Goal: Task Accomplishment & Management: Use online tool/utility

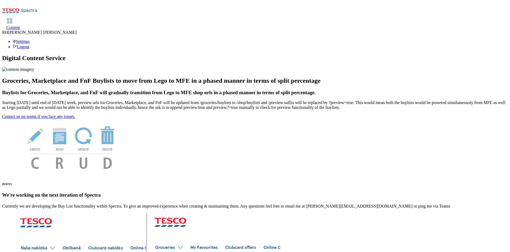
click at [20, 25] on span "Content" at bounding box center [13, 27] width 14 height 5
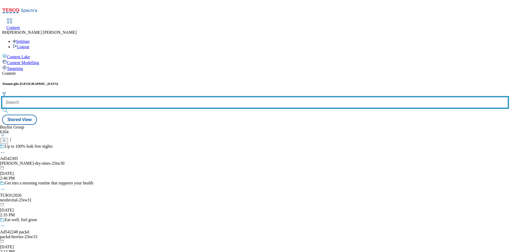
click at [116, 97] on input "text" at bounding box center [255, 102] width 506 height 11
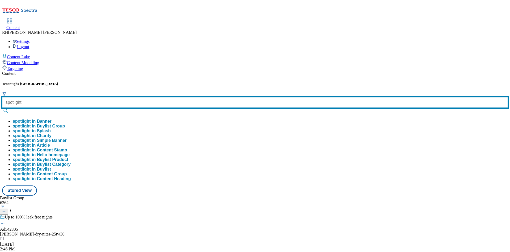
type input "spotlight"
click at [2, 108] on button "submit" at bounding box center [5, 110] width 7 height 5
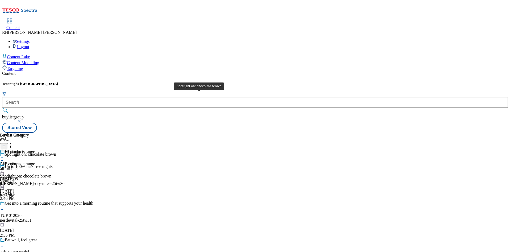
click at [51, 174] on div "Spotlight on: chocolate brown" at bounding box center [25, 176] width 51 height 5
click at [29, 166] on div "all-products" at bounding box center [14, 168] width 29 height 5
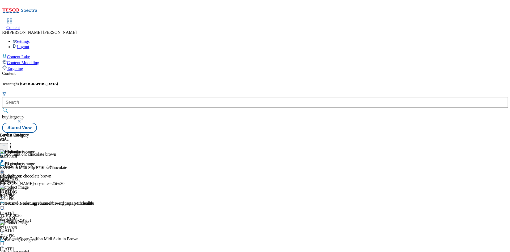
click at [13, 142] on icon at bounding box center [10, 144] width 5 height 5
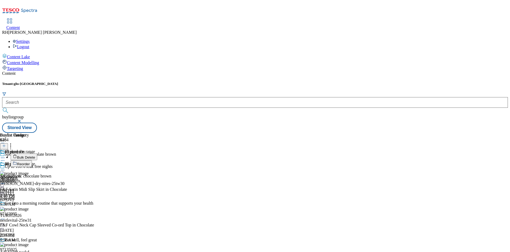
click at [30, 162] on span "Reorder" at bounding box center [23, 164] width 13 height 4
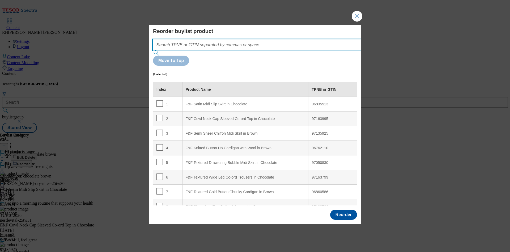
click at [201, 50] on input "Modal" at bounding box center [265, 45] width 225 height 11
paste input "96549103"
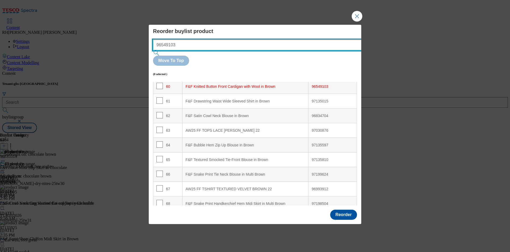
scroll to position [882, 0]
type input "96549103"
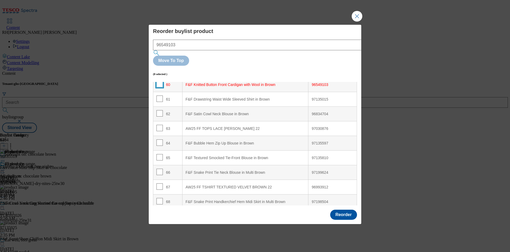
click at [161, 81] on input "Modal" at bounding box center [160, 84] width 6 height 6
checkbox input "true"
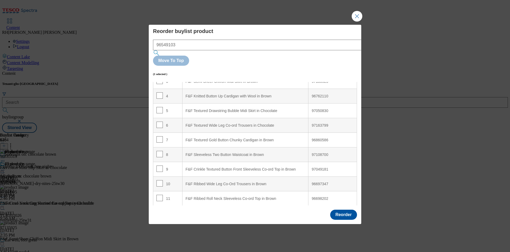
scroll to position [0, 0]
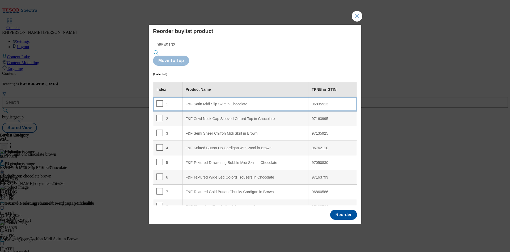
click at [240, 102] on div "F&F Satin Midi Slip Skirt in Chocolate" at bounding box center [246, 104] width 120 height 5
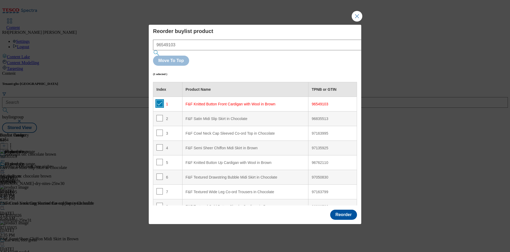
click at [160, 100] on input "Modal" at bounding box center [160, 103] width 6 height 6
checkbox input "false"
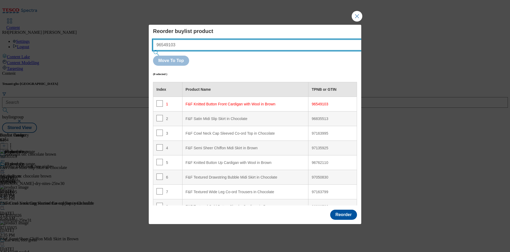
drag, startPoint x: 208, startPoint y: 58, endPoint x: 108, endPoint y: 58, distance: 100.2
click at [108, 58] on div "Reorder buylist product 96549103 Move To Top (0 selected ) Index Product Name T…" at bounding box center [255, 126] width 510 height 252
paste input "7135015"
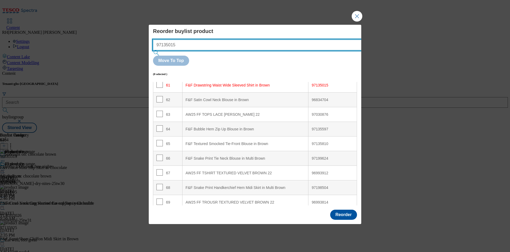
scroll to position [896, 0]
type input "97135015"
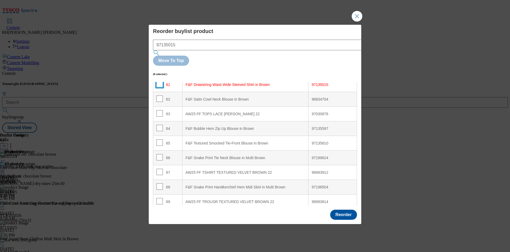
click at [158, 81] on input "Modal" at bounding box center [160, 84] width 6 height 6
checkbox input "true"
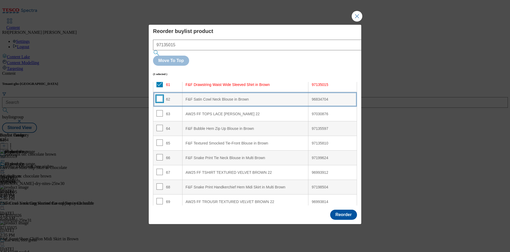
click at [161, 95] on input "Modal" at bounding box center [160, 98] width 6 height 6
checkbox input "true"
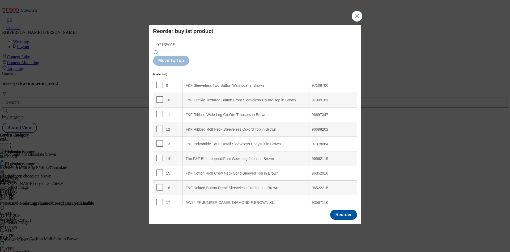
scroll to position [151, 0]
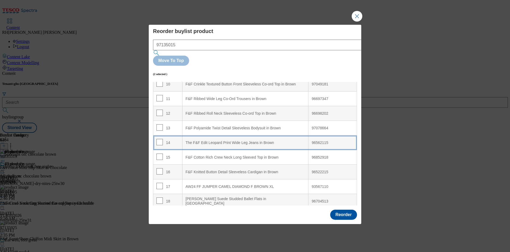
click at [257, 135] on Brown "The F&F Edit Leopard Print Wide Leg Jeans in Brown" at bounding box center [245, 142] width 126 height 15
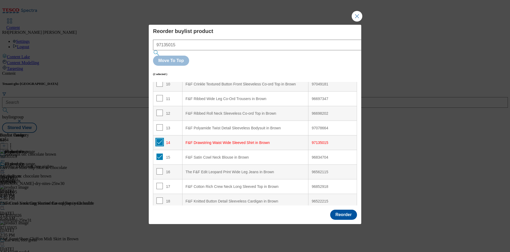
click at [161, 139] on input "Modal" at bounding box center [160, 142] width 6 height 6
checkbox input "false"
click at [161, 153] on input "Modal" at bounding box center [160, 156] width 6 height 6
checkbox input "false"
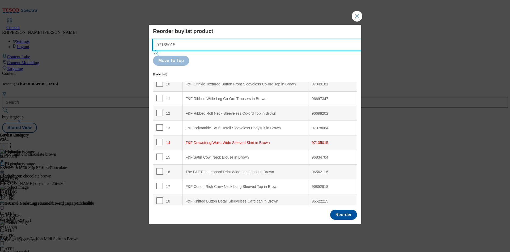
drag, startPoint x: 186, startPoint y: 52, endPoint x: 112, endPoint y: 51, distance: 73.6
click at [112, 51] on div "Reorder buylist product 97135015 Move To Top (0 selected ) Index Product Name T…" at bounding box center [255, 126] width 510 height 252
paste input "810"
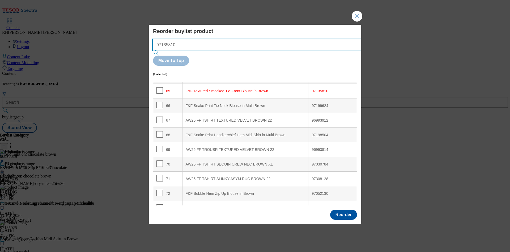
scroll to position [955, 0]
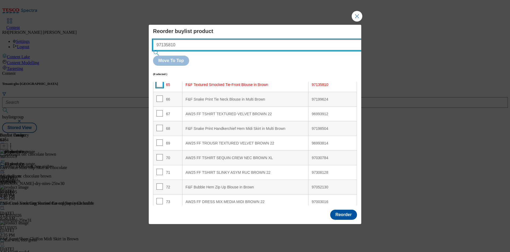
type input "97135810"
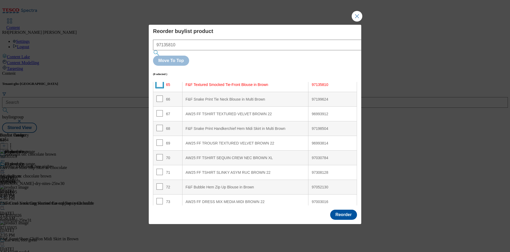
click at [159, 81] on input "Modal" at bounding box center [160, 84] width 6 height 6
checkbox input "true"
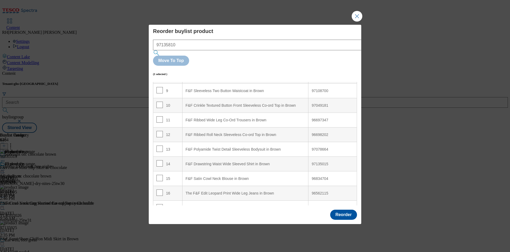
scroll to position [136, 0]
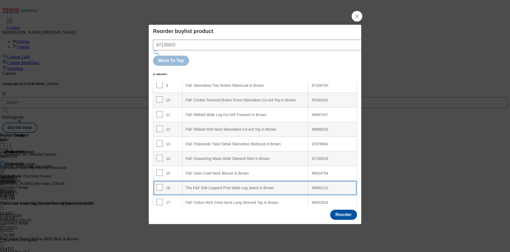
click at [225, 185] on div "The F&F Edit Leopard Print Wide Leg Jeans in Brown" at bounding box center [246, 187] width 120 height 5
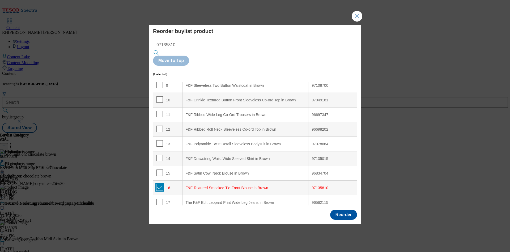
click at [159, 184] on input "Modal" at bounding box center [160, 187] width 6 height 6
checkbox input "false"
click at [340, 209] on button "Reorder" at bounding box center [343, 214] width 27 height 10
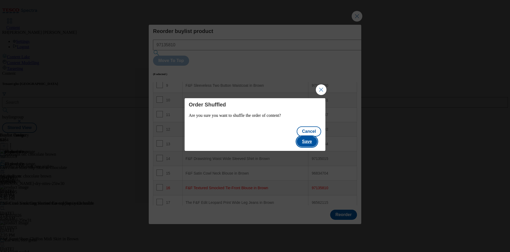
click at [312, 136] on button "Save" at bounding box center [307, 141] width 20 height 10
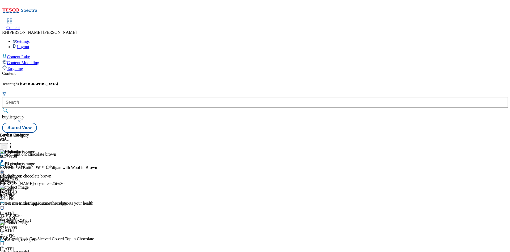
click at [13, 142] on icon at bounding box center [10, 144] width 5 height 5
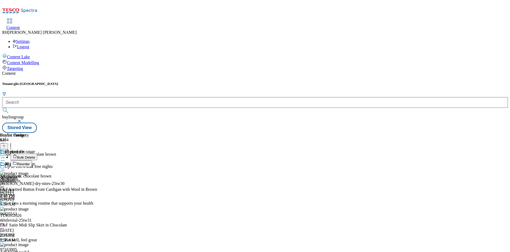
click at [30, 162] on span "Reorder" at bounding box center [23, 164] width 13 height 4
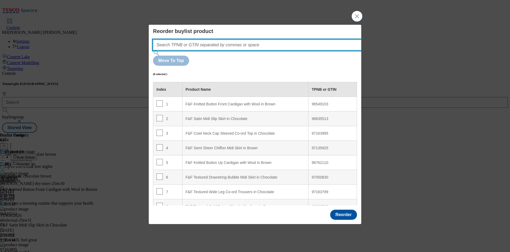
click at [245, 50] on input "Modal" at bounding box center [265, 45] width 225 height 11
paste input "97105640"
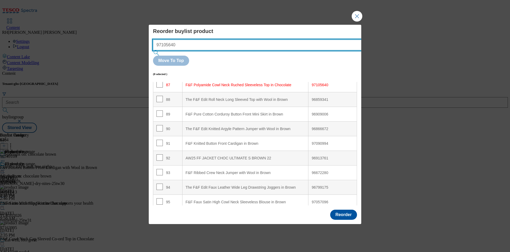
scroll to position [1276, 0]
type input "97105640"
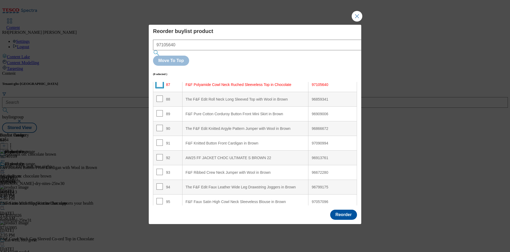
click at [159, 81] on input "Modal" at bounding box center [160, 84] width 6 height 6
checkbox input "true"
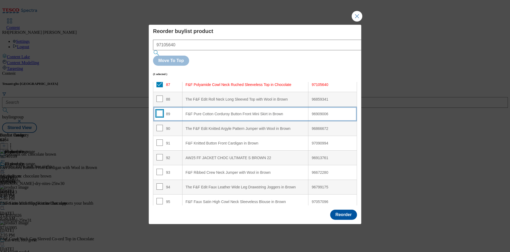
click at [160, 110] on input "Modal" at bounding box center [160, 113] width 6 height 6
checkbox input "true"
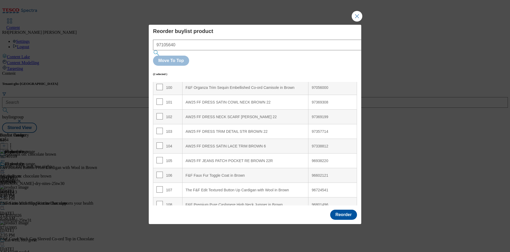
scroll to position [1468, 0]
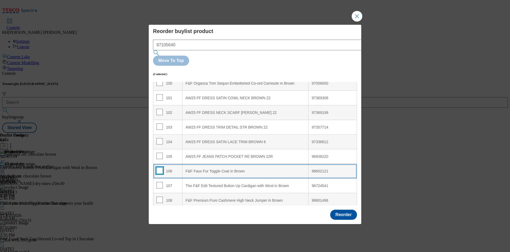
click at [161, 167] on input "Modal" at bounding box center [160, 170] width 6 height 6
checkbox input "true"
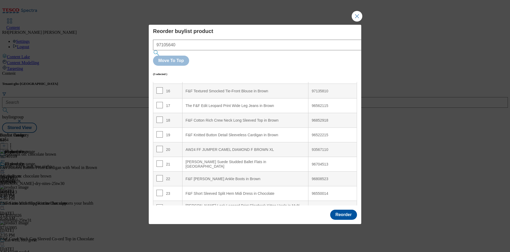
scroll to position [222, 0]
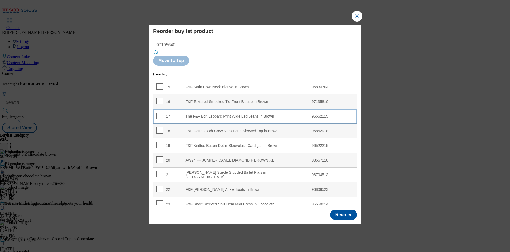
click at [222, 114] on div "The F&F Edit Leopard Print Wide Leg Jeans in Brown" at bounding box center [246, 116] width 120 height 5
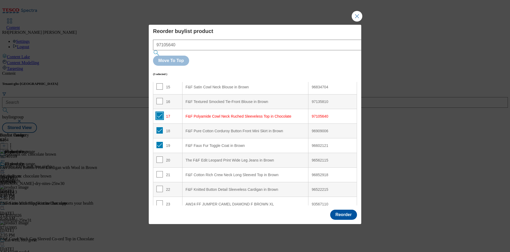
click at [160, 112] on input "Modal" at bounding box center [160, 115] width 6 height 6
checkbox input "false"
click at [159, 127] on input "Modal" at bounding box center [160, 130] width 6 height 6
checkbox input "false"
click at [160, 142] on input "Modal" at bounding box center [160, 145] width 6 height 6
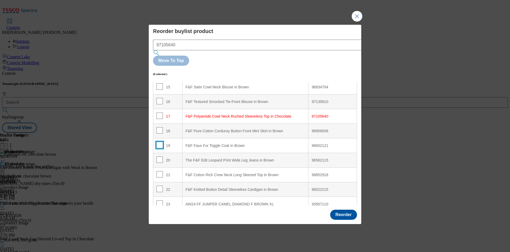
click at [159, 142] on input "Modal" at bounding box center [160, 145] width 6 height 6
checkbox input "true"
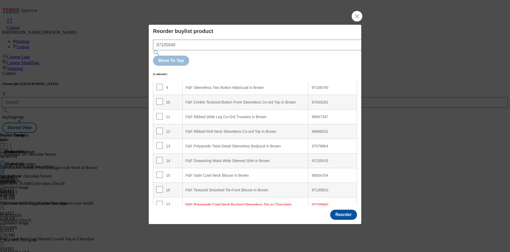
scroll to position [128, 0]
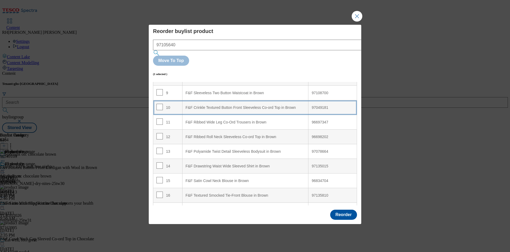
click at [238, 105] on div "F&F Crinkle Textured Button Front Sleeveless Co-ord Top in Brown" at bounding box center [246, 107] width 120 height 5
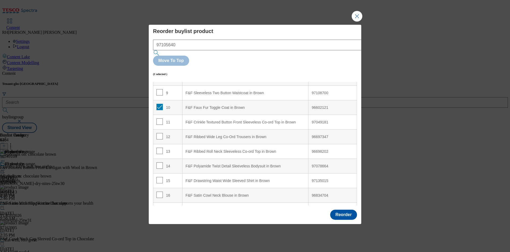
click at [161, 100] on td "10" at bounding box center [167, 107] width 29 height 15
click at [160, 104] on input "Modal" at bounding box center [160, 107] width 6 height 6
checkbox input "false"
click at [352, 209] on button "Reorder" at bounding box center [343, 214] width 27 height 10
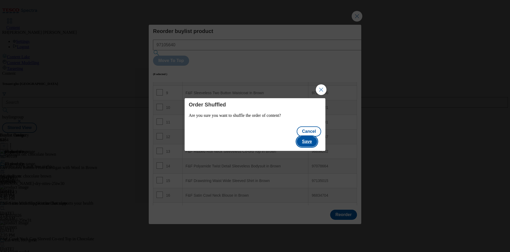
click at [317, 138] on button "Save" at bounding box center [307, 141] width 20 height 10
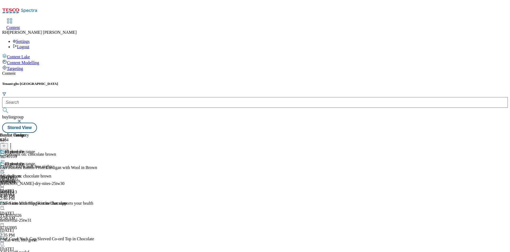
click at [5, 167] on icon at bounding box center [2, 169] width 5 height 5
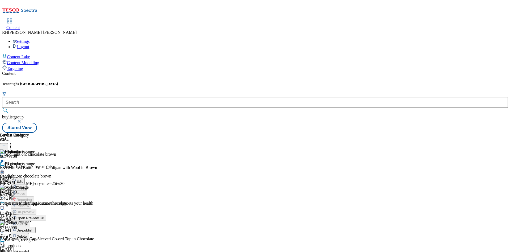
click at [23, 179] on span "Edit" at bounding box center [19, 181] width 6 height 4
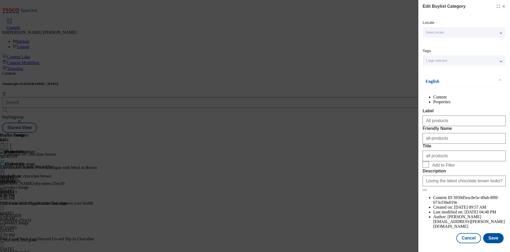
scroll to position [16, 0]
click at [489, 234] on button "Save" at bounding box center [493, 238] width 20 height 10
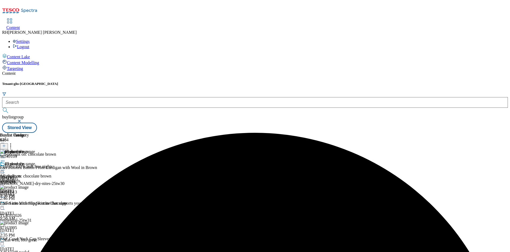
click at [5, 167] on icon at bounding box center [2, 169] width 5 height 5
click at [29, 204] on span "Preview" at bounding box center [22, 206] width 12 height 4
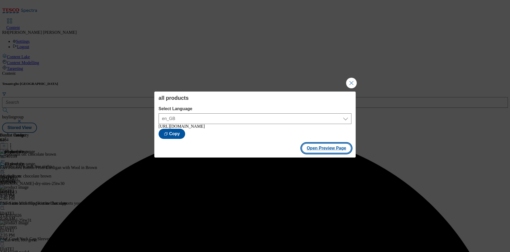
click at [322, 147] on button "Open Preview Page" at bounding box center [327, 148] width 50 height 10
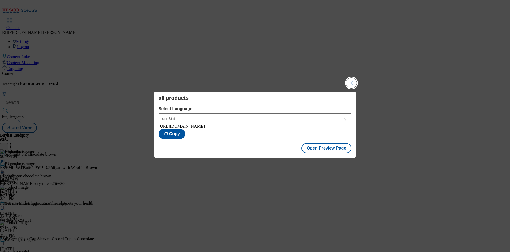
click at [353, 83] on button "Close Modal" at bounding box center [351, 83] width 11 height 11
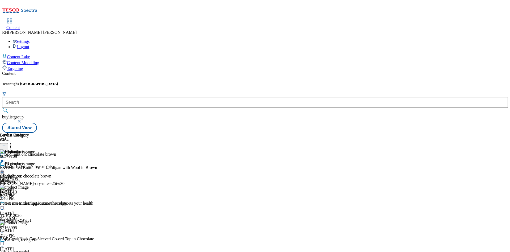
click at [5, 167] on icon at bounding box center [2, 169] width 5 height 5
click at [28, 222] on span "Publish" at bounding box center [22, 224] width 12 height 4
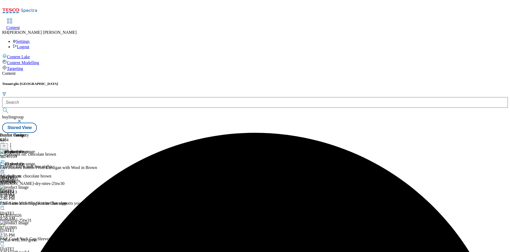
click at [13, 142] on icon at bounding box center [10, 144] width 5 height 5
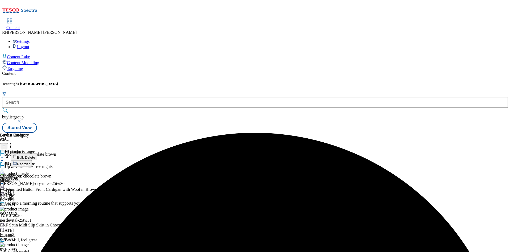
click at [32, 160] on button "Reorder" at bounding box center [21, 163] width 21 height 7
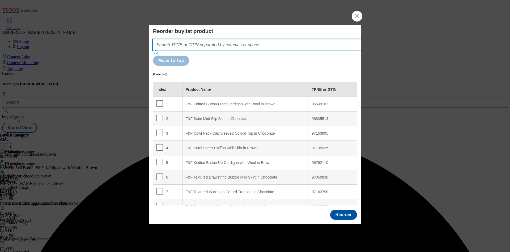
click at [223, 50] on input "Modal" at bounding box center [265, 45] width 225 height 11
paste input "96531383"
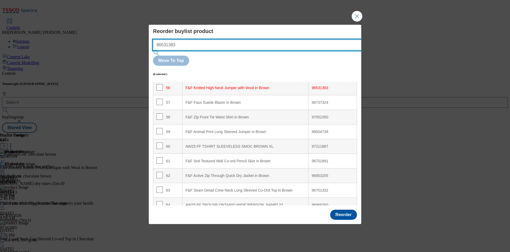
scroll to position [823, 0]
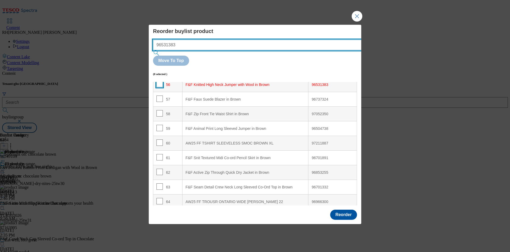
type input "96531383"
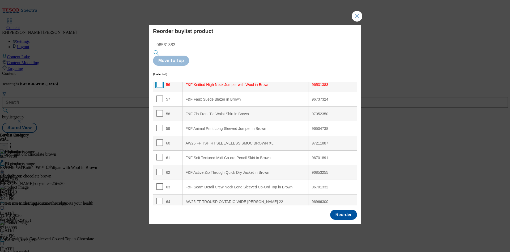
click at [160, 81] on input "Modal" at bounding box center [160, 84] width 6 height 6
checkbox input "true"
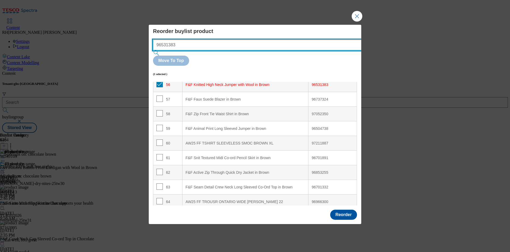
drag, startPoint x: 191, startPoint y: 53, endPoint x: 81, endPoint y: 56, distance: 110.6
click at [81, 56] on div "Reorder buylist product 96531383 Move To Top (1 selected ) Index Product Name T…" at bounding box center [255, 126] width 510 height 252
paste input "628350"
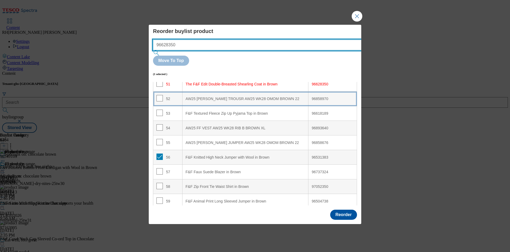
scroll to position [750, 0]
type input "96628350"
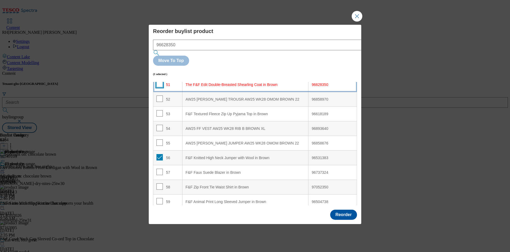
click at [160, 81] on input "Modal" at bounding box center [160, 84] width 6 height 6
checkbox input "true"
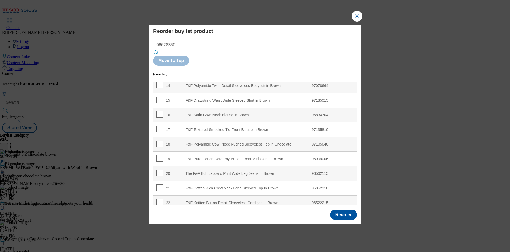
scroll to position [223, 0]
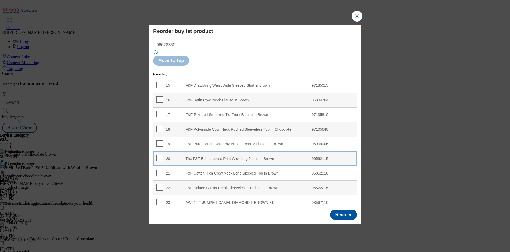
click at [242, 156] on div "The F&F Edit Leopard Print Wide Leg Jeans in Brown" at bounding box center [246, 158] width 120 height 5
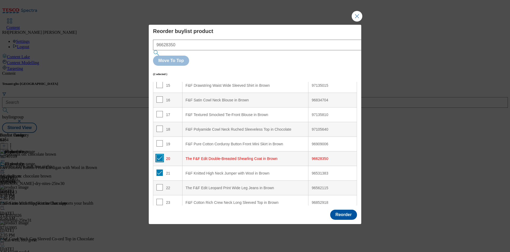
click at [160, 155] on input "Modal" at bounding box center [160, 158] width 6 height 6
checkbox input "false"
click at [158, 169] on input "Modal" at bounding box center [160, 172] width 6 height 6
checkbox input "false"
click at [161, 155] on input "Modal" at bounding box center [160, 158] width 6 height 6
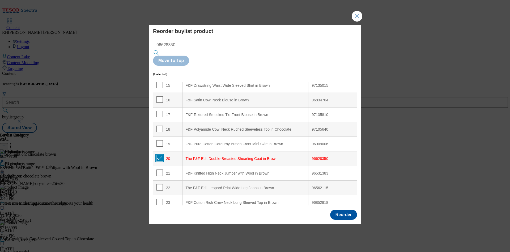
checkbox input "true"
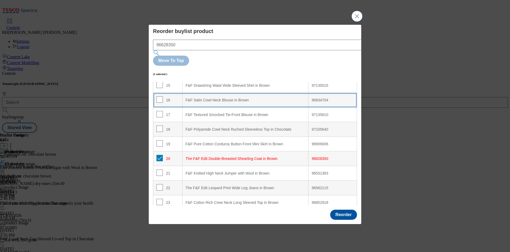
click at [235, 98] on div "F&F Satin Cowl Neck Blouse in Brown" at bounding box center [246, 100] width 120 height 5
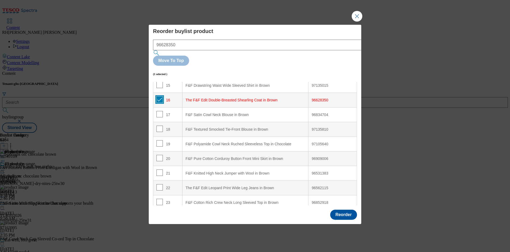
click at [159, 96] on input "Modal" at bounding box center [160, 99] width 6 height 6
checkbox input "false"
click at [343, 209] on button "Reorder" at bounding box center [343, 214] width 27 height 10
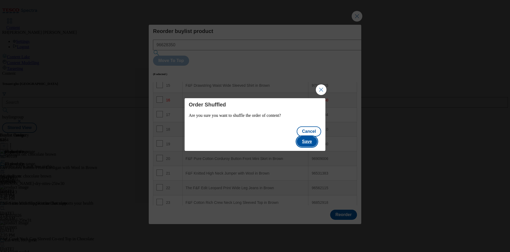
click at [310, 137] on button "Save" at bounding box center [307, 141] width 20 height 10
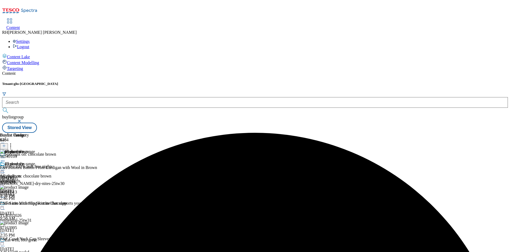
click at [13, 142] on icon at bounding box center [10, 144] width 5 height 5
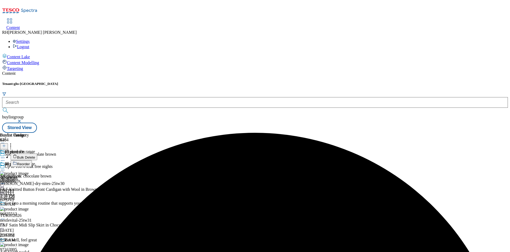
click at [30, 162] on span "Reorder" at bounding box center [23, 164] width 13 height 4
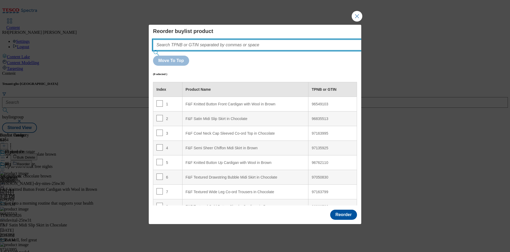
click at [206, 50] on input "Modal" at bounding box center [265, 45] width 225 height 11
paste input "96618189"
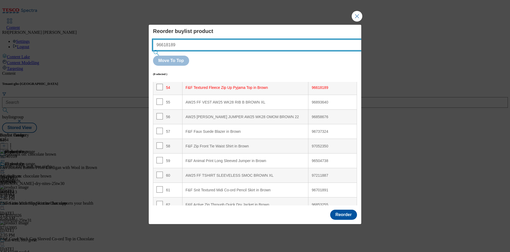
scroll to position [794, 0]
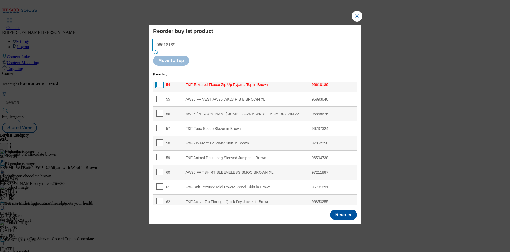
type input "96618189"
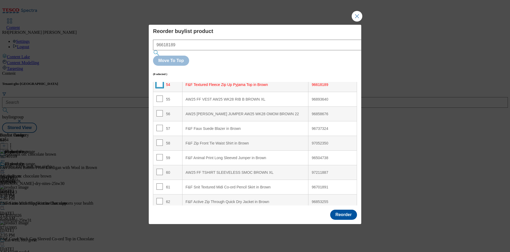
click at [161, 81] on input "Modal" at bounding box center [160, 84] width 6 height 6
checkbox input "true"
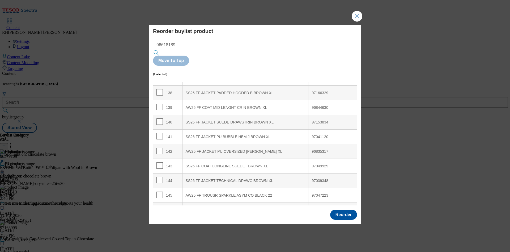
scroll to position [2055, 0]
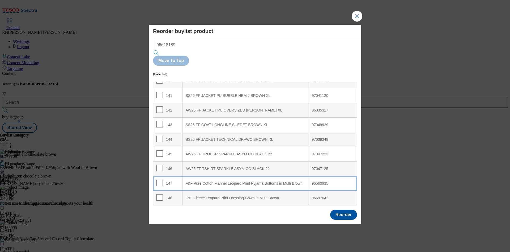
click at [252, 181] on div "F&F Pure Cotton Flannel Leopard Print Pyjama Bottoms in Multi Brown" at bounding box center [246, 183] width 120 height 5
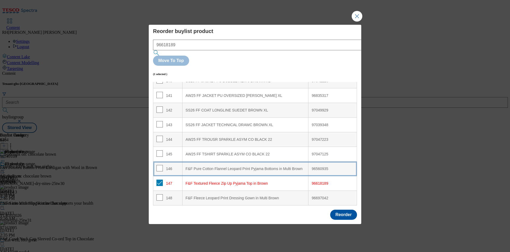
click at [249, 166] on div "F&F Pure Cotton Flannel Leopard Print Pyjama Bottoms in Multi Brown" at bounding box center [246, 168] width 120 height 5
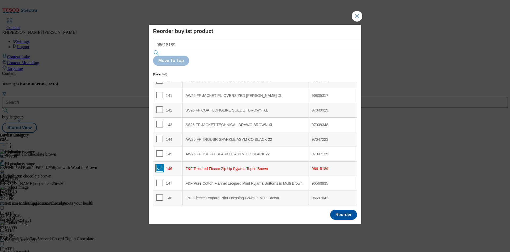
click at [158, 165] on input "Modal" at bounding box center [160, 168] width 6 height 6
checkbox input "false"
click at [346, 209] on button "Reorder" at bounding box center [343, 214] width 27 height 10
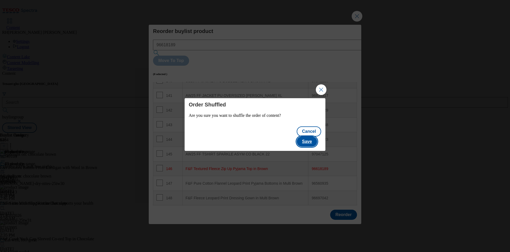
click at [315, 136] on button "Save" at bounding box center [307, 141] width 20 height 10
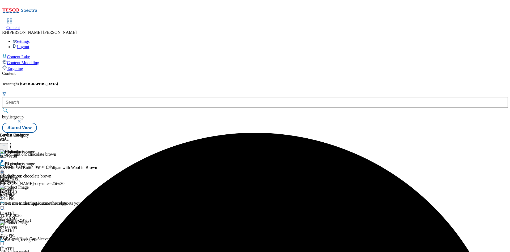
click at [5, 167] on icon at bounding box center [2, 169] width 5 height 5
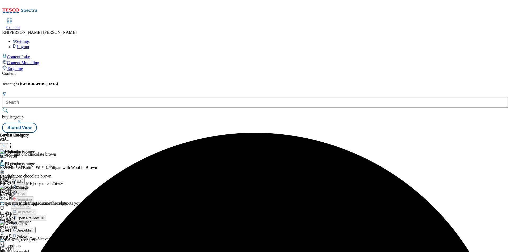
click at [25, 178] on button "Edit" at bounding box center [18, 181] width 14 height 6
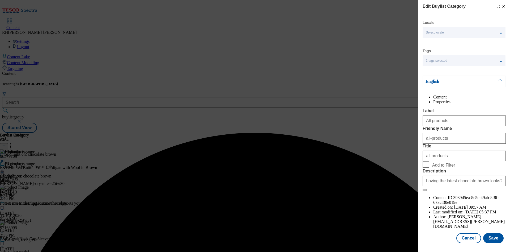
scroll to position [16, 0]
click at [489, 233] on button "Save" at bounding box center [493, 238] width 20 height 10
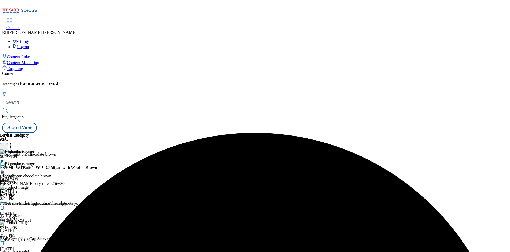
click at [5, 167] on icon at bounding box center [2, 169] width 5 height 5
click at [29, 204] on span "Preview" at bounding box center [22, 206] width 12 height 4
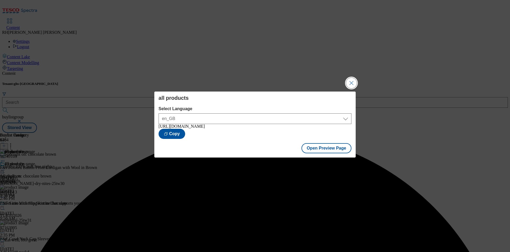
click at [353, 80] on button "Close Modal" at bounding box center [351, 83] width 11 height 11
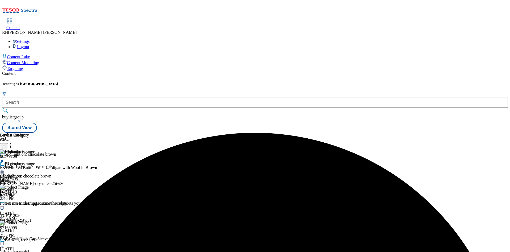
click at [5, 167] on icon at bounding box center [2, 169] width 5 height 5
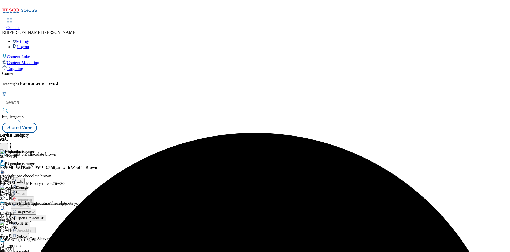
click at [44, 216] on span "Open Preview Url" at bounding box center [30, 218] width 28 height 4
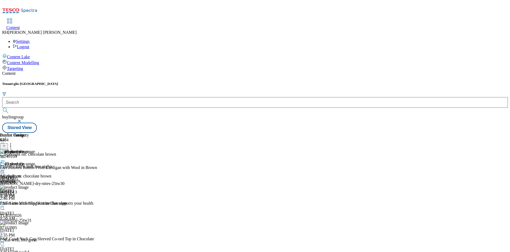
click at [5, 170] on circle at bounding box center [4, 170] width 1 height 1
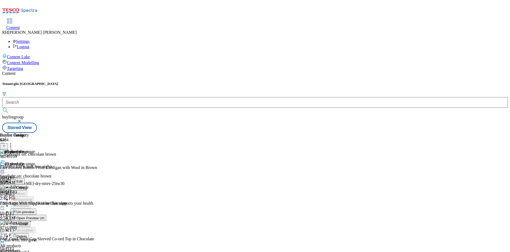
click at [28, 222] on span "Publish" at bounding box center [22, 224] width 12 height 4
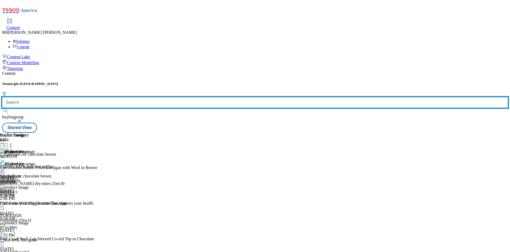
click at [120, 97] on input "text" at bounding box center [255, 102] width 506 height 11
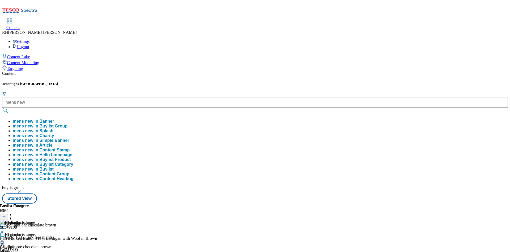
click at [67, 124] on button "mens new in Buylist Group" at bounding box center [40, 126] width 55 height 5
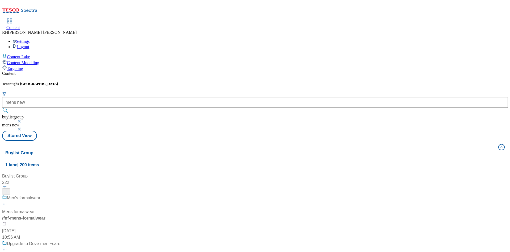
scroll to position [678, 0]
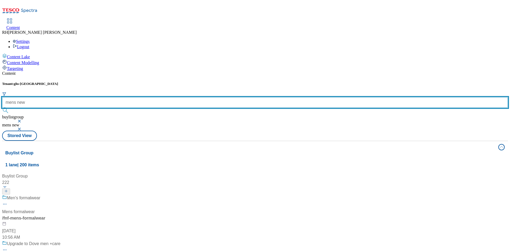
drag, startPoint x: 130, startPoint y: 42, endPoint x: 5, endPoint y: 44, distance: 125.2
click at [5, 53] on div "Content Lake Content Modelling Targeting Content Tenant: ghs-uk mens new buylis…" at bounding box center [255, 212] width 506 height 319
type input "coats"
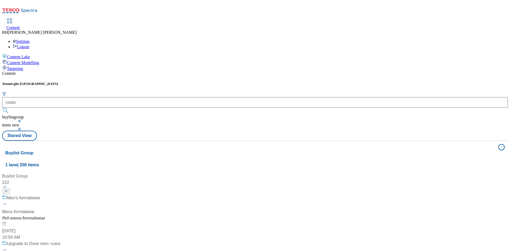
click at [10, 108] on button "submit" at bounding box center [5, 110] width 7 height 5
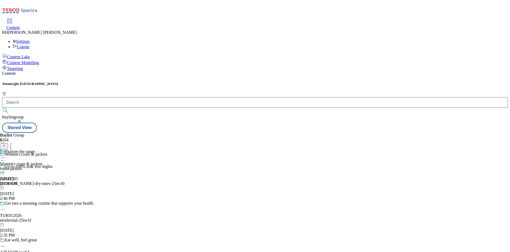
click at [43, 166] on div "coats-jackets" at bounding box center [21, 168] width 43 height 5
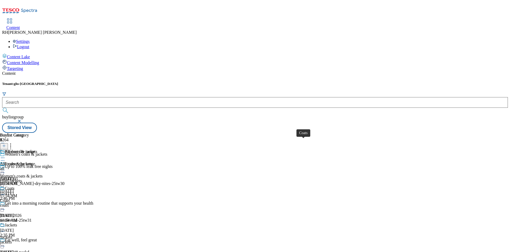
scroll to position [7, 0]
click at [37, 239] on div "jackets" at bounding box center [18, 241] width 37 height 5
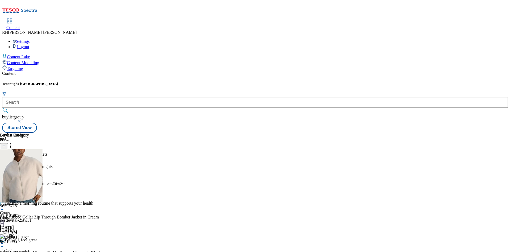
click at [5, 240] on icon at bounding box center [2, 242] width 5 height 5
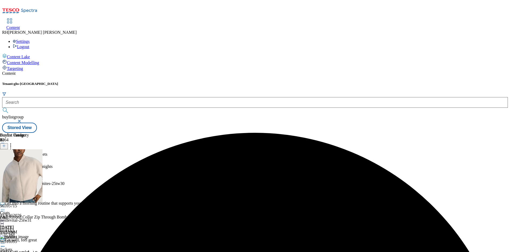
scroll to position [7, 0]
click at [5, 240] on icon at bounding box center [2, 242] width 5 height 5
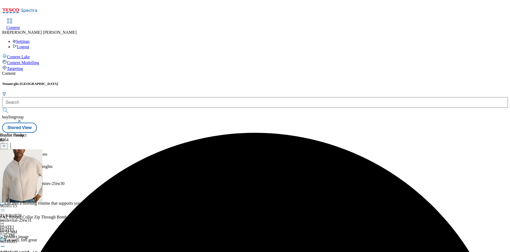
click at [43, 161] on div "Explore the range Women's coats & jackets coats-jackets Sep 16, 2025 5:45 PM" at bounding box center [21, 179] width 43 height 37
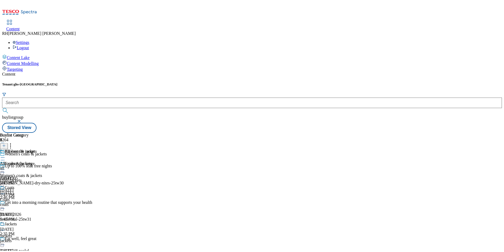
scroll to position [7, 0]
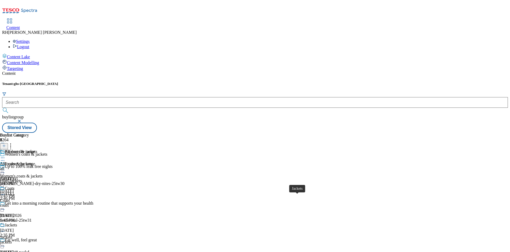
click at [12, 235] on span "Jackets" at bounding box center [6, 237] width 12 height 5
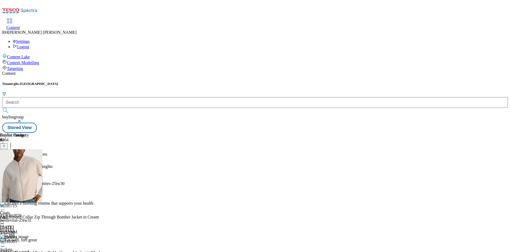
click at [13, 142] on icon at bounding box center [10, 144] width 5 height 5
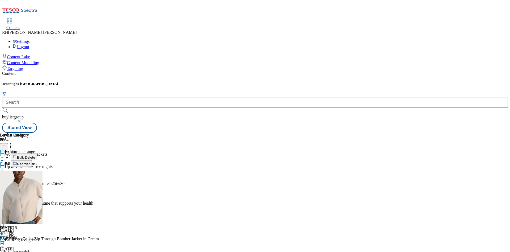
click at [35, 155] on span "Bulk Delete" at bounding box center [26, 157] width 18 height 4
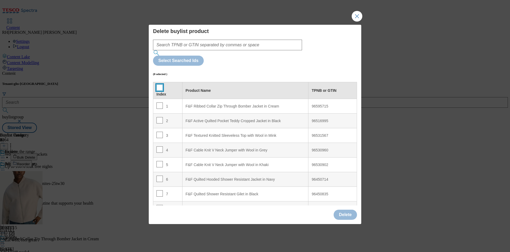
click at [161, 84] on input "Modal" at bounding box center [160, 87] width 6 height 6
checkbox input "true"
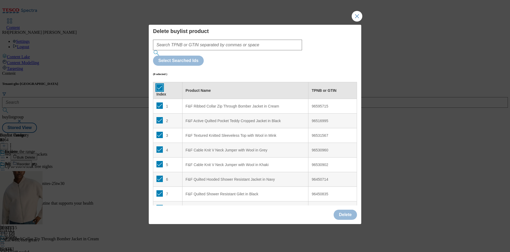
checkbox input "true"
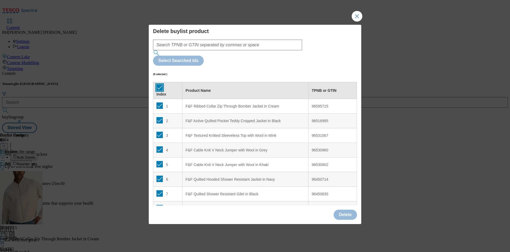
checkbox input "true"
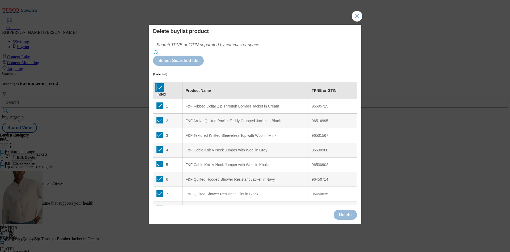
checkbox input "true"
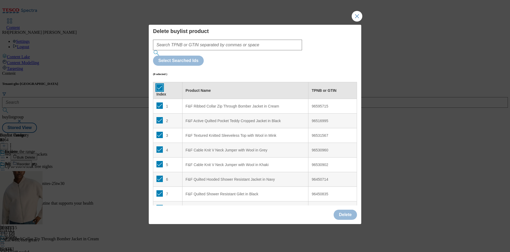
checkbox input "true"
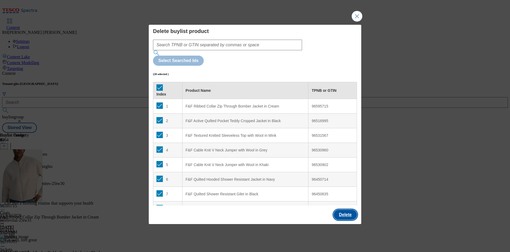
click at [345, 209] on button "Delete" at bounding box center [345, 214] width 23 height 10
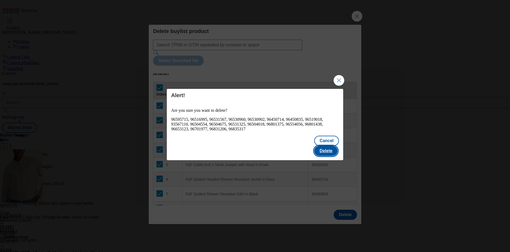
click at [330, 146] on button "Delete" at bounding box center [325, 151] width 23 height 10
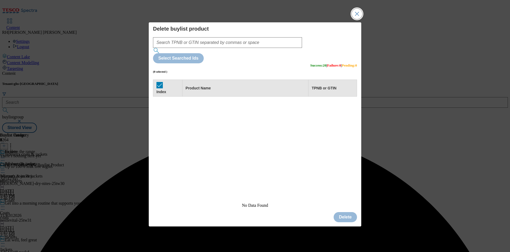
click at [356, 19] on button "Close Modal" at bounding box center [357, 14] width 11 height 11
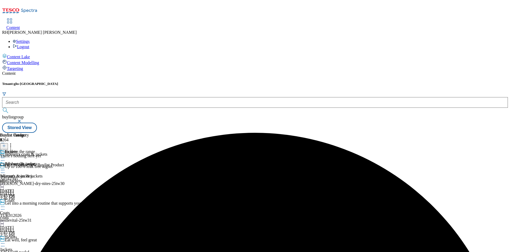
click at [4, 145] on line at bounding box center [4, 146] width 0 height 3
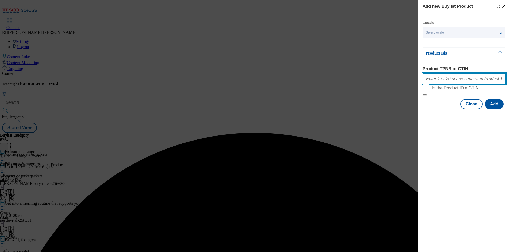
click at [447, 83] on input "Product TPNB or GTIN" at bounding box center [464, 78] width 83 height 11
paste input "96595715 96516995 96450651 96554950 96548162 96450714 96450835 96702106 9654822…"
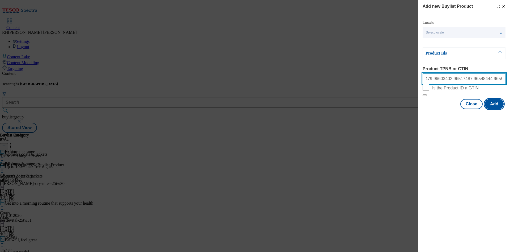
type input "96595715 96516995 96450651 96554950 96548162 96450714 96450835 96702106 9654822…"
click at [499, 109] on button "Add" at bounding box center [494, 104] width 19 height 10
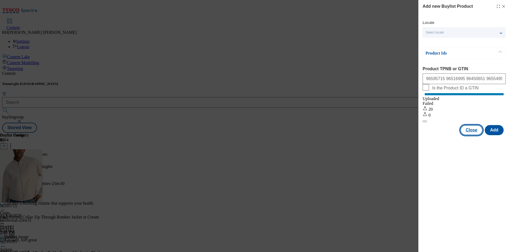
click at [472, 135] on button "Close" at bounding box center [471, 130] width 22 height 10
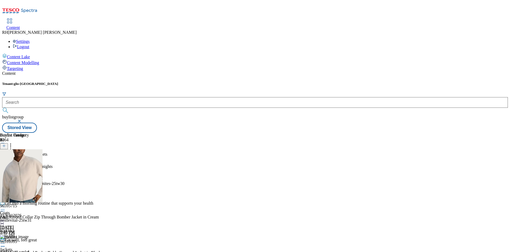
scroll to position [941, 0]
click at [5, 243] on circle at bounding box center [4, 243] width 1 height 1
click at [23, 251] on span "Edit" at bounding box center [19, 254] width 6 height 4
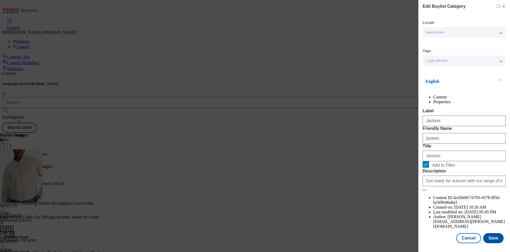
scroll to position [16, 0]
click at [487, 233] on button "Save" at bounding box center [493, 238] width 20 height 10
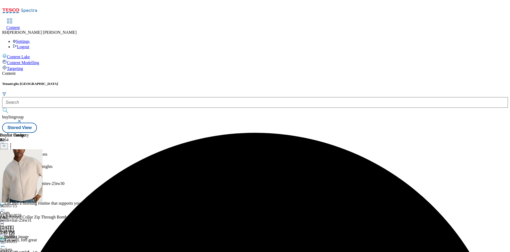
scroll to position [7, 0]
click at [5, 240] on icon at bounding box center [2, 242] width 5 height 5
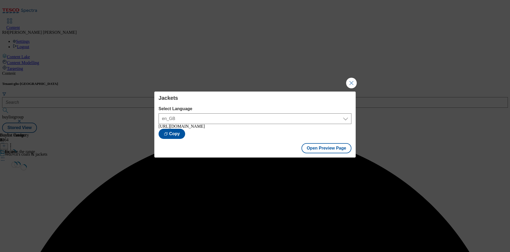
scroll to position [0, 0]
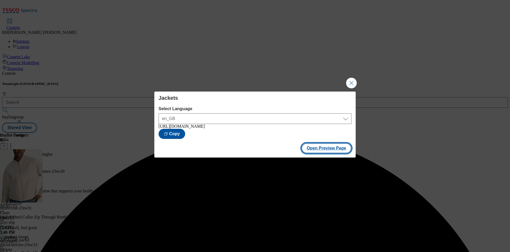
click at [328, 150] on button "Open Preview Page" at bounding box center [327, 148] width 50 height 10
click at [352, 81] on button "Close Modal" at bounding box center [351, 83] width 11 height 11
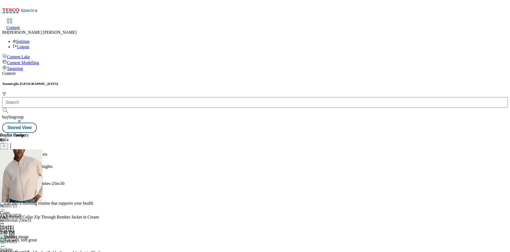
scroll to position [7, 0]
click at [5, 240] on icon at bounding box center [2, 242] width 5 height 5
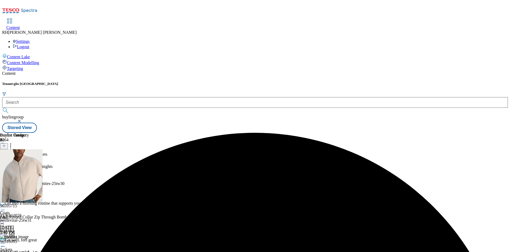
scroll to position [0, 0]
click at [37, 215] on div "coats" at bounding box center [18, 217] width 37 height 5
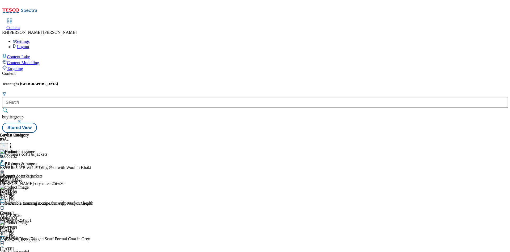
click at [37, 198] on div "Coats Coats coats Sep 16, 2025 5:47 PM" at bounding box center [18, 216] width 37 height 37
click at [5, 204] on icon at bounding box center [2, 206] width 5 height 5
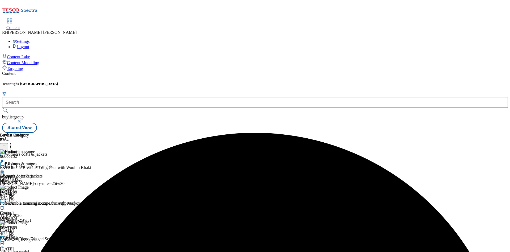
scroll to position [0, 0]
click at [5, 204] on icon at bounding box center [2, 206] width 5 height 5
click at [34, 246] on span "Un-preview" at bounding box center [25, 248] width 18 height 4
click at [13, 142] on icon at bounding box center [10, 144] width 5 height 5
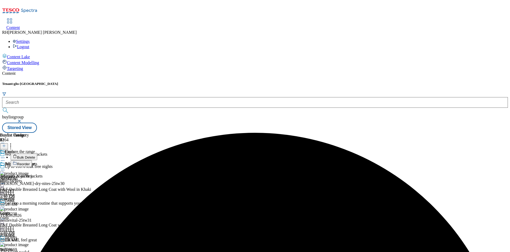
click at [35, 155] on span "Bulk Delete" at bounding box center [26, 157] width 18 height 4
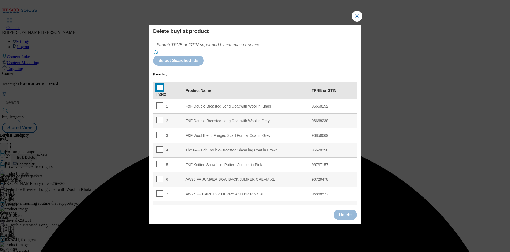
click at [159, 84] on input "Modal" at bounding box center [160, 87] width 6 height 6
checkbox input "true"
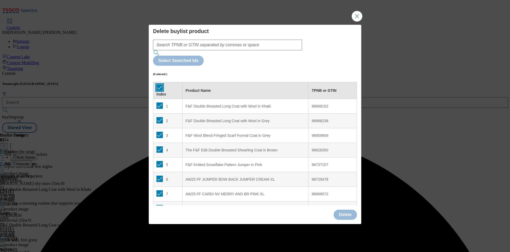
checkbox input "true"
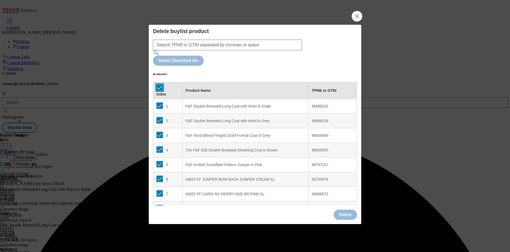
checkbox input "true"
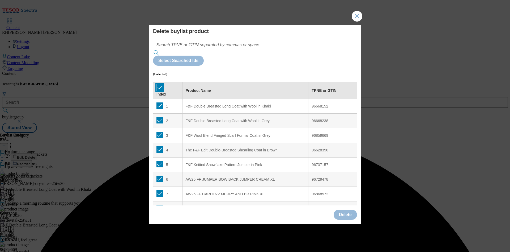
checkbox input "true"
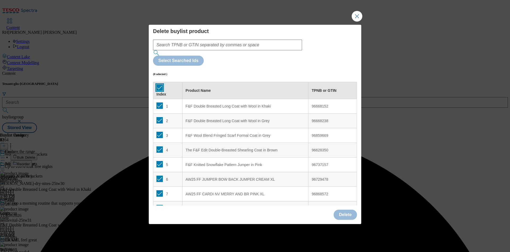
checkbox input "true"
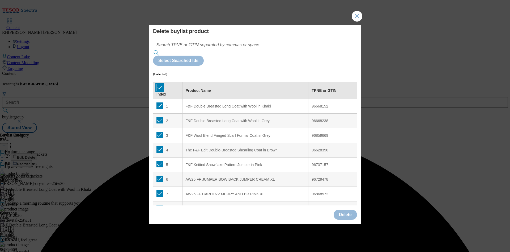
checkbox input "true"
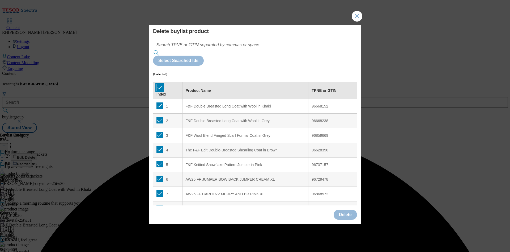
checkbox input "true"
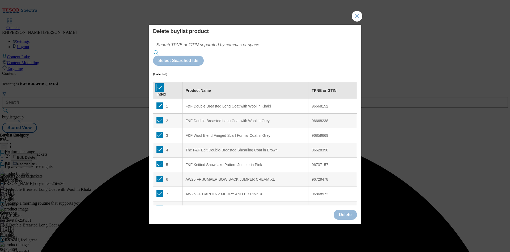
checkbox input "true"
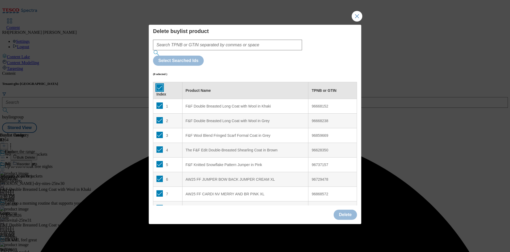
checkbox input "true"
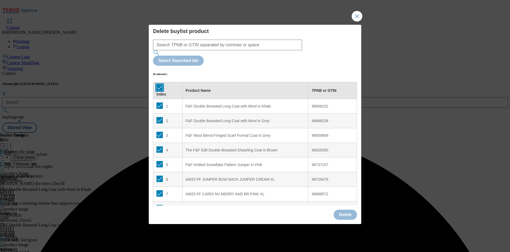
checkbox input "true"
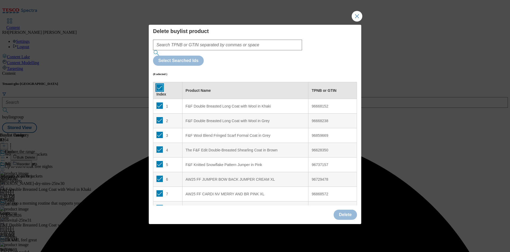
checkbox input "true"
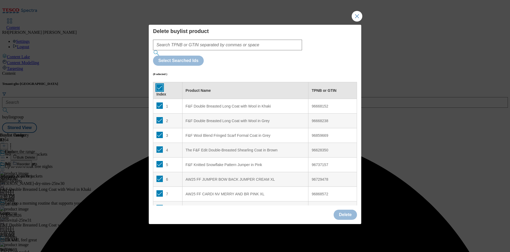
checkbox input "true"
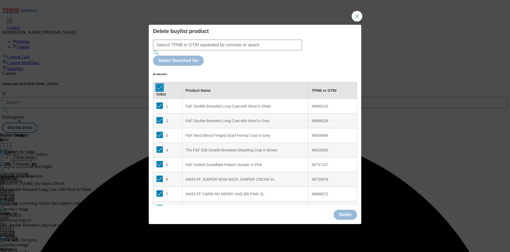
checkbox input "true"
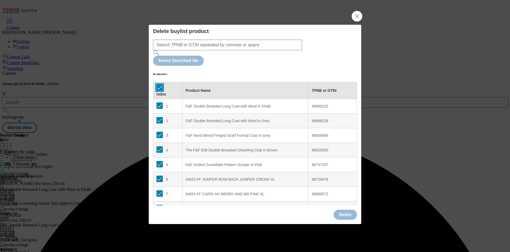
checkbox input "true"
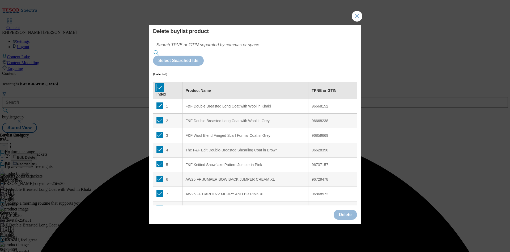
checkbox input "true"
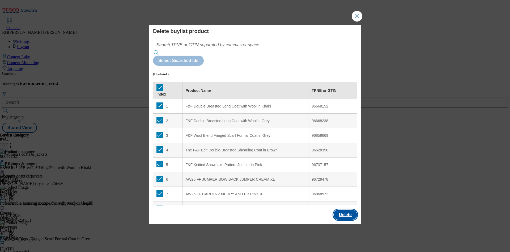
click at [344, 209] on button "Delete" at bounding box center [345, 214] width 23 height 10
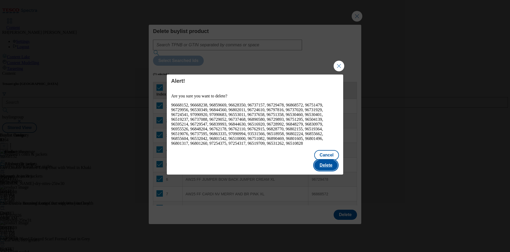
click at [326, 162] on button "Delete" at bounding box center [325, 165] width 23 height 10
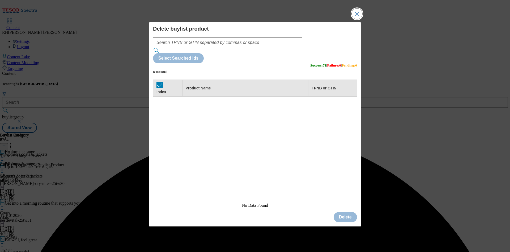
click at [360, 19] on button "Close Modal" at bounding box center [357, 14] width 11 height 11
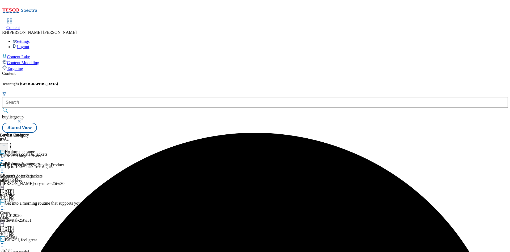
click at [6, 144] on icon at bounding box center [4, 146] width 4 height 4
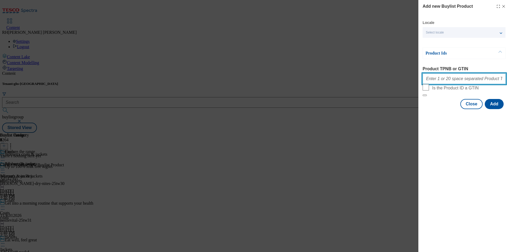
click at [474, 80] on input "Product TPNB or GTIN" at bounding box center [464, 78] width 83 height 11
paste input "96668152 96668238 96859669 96628350 96800543 96595341 96602121 96695990 9680046…"
type input "96668152 96668238 96859669 96628350 96800543 96595341 96602121 96695990 9680046…"
click at [493, 109] on button "Add" at bounding box center [494, 104] width 19 height 10
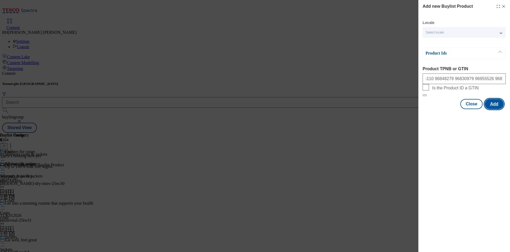
scroll to position [0, 0]
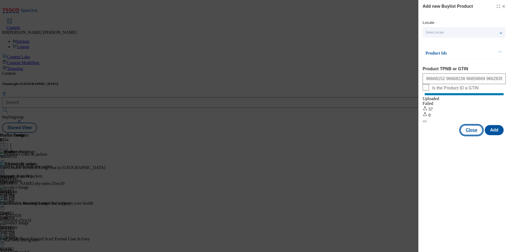
click at [469, 135] on button "Close" at bounding box center [471, 130] width 22 height 10
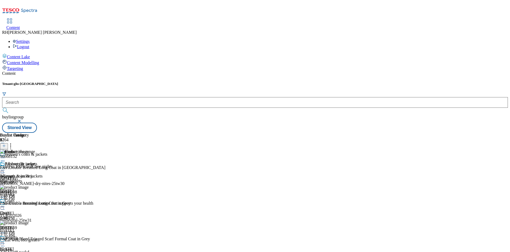
click at [5, 204] on icon at bounding box center [2, 206] width 5 height 5
click at [23, 216] on span "Edit" at bounding box center [19, 218] width 6 height 4
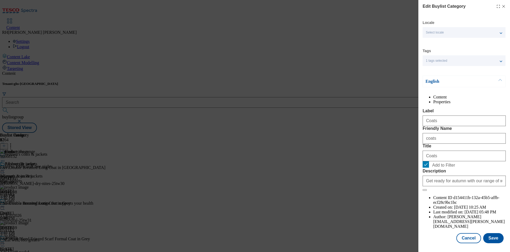
scroll to position [16, 0]
click at [488, 233] on button "Save" at bounding box center [493, 238] width 20 height 10
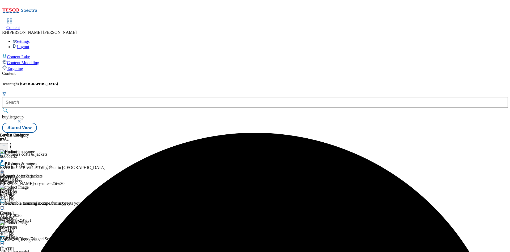
click at [5, 204] on icon at bounding box center [2, 206] width 5 height 5
click at [29, 240] on span "Preview" at bounding box center [22, 242] width 12 height 4
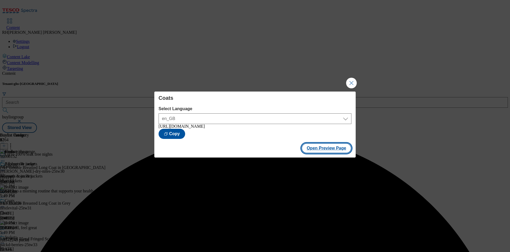
click at [320, 146] on button "Open Preview Page" at bounding box center [327, 148] width 50 height 10
click at [351, 81] on button "Close Modal" at bounding box center [351, 83] width 11 height 11
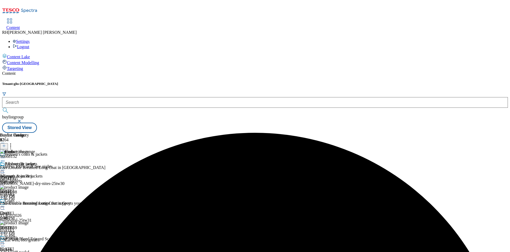
click at [5, 204] on icon at bounding box center [2, 206] width 5 height 5
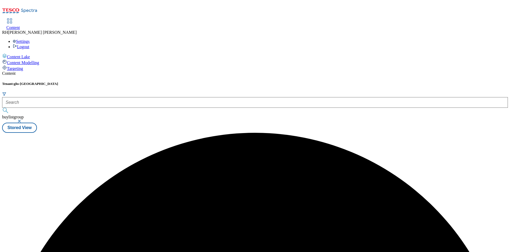
scroll to position [0, 0]
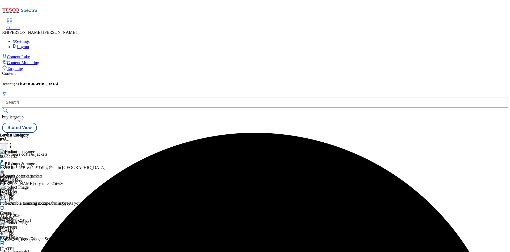
click at [32, 174] on div "All coats & jackets" at bounding box center [16, 176] width 32 height 5
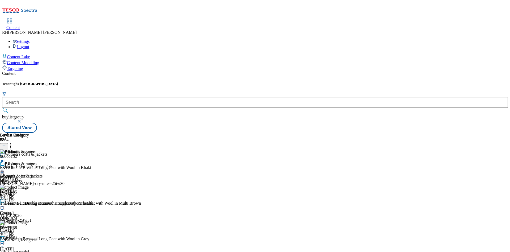
click at [5, 167] on icon at bounding box center [2, 169] width 5 height 5
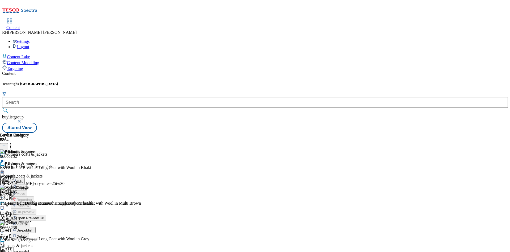
click at [33, 228] on span "Un-publish" at bounding box center [24, 230] width 17 height 4
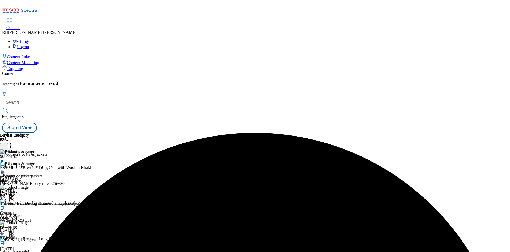
click at [5, 167] on icon at bounding box center [2, 169] width 5 height 5
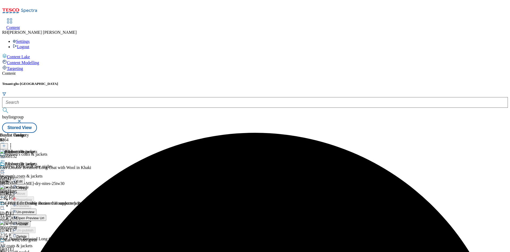
click at [36, 208] on button "Un-preview" at bounding box center [24, 211] width 26 height 6
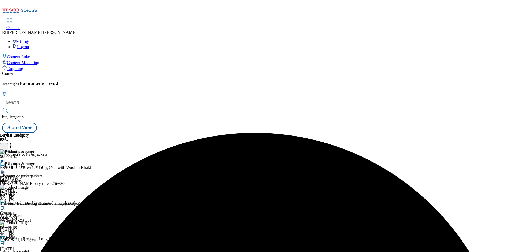
click at [13, 142] on icon at bounding box center [10, 144] width 5 height 5
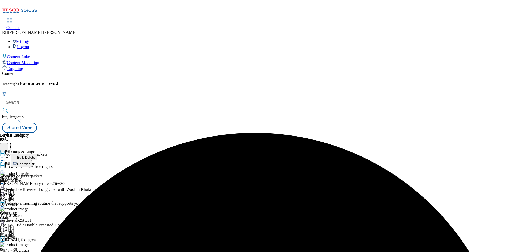
click at [35, 155] on span "Bulk Delete" at bounding box center [26, 157] width 18 height 4
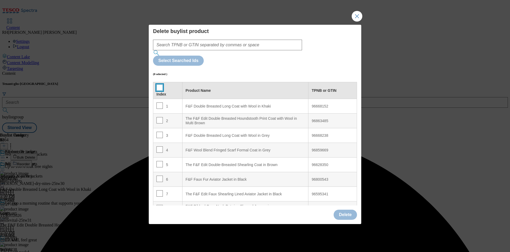
click at [159, 84] on input "Modal" at bounding box center [160, 87] width 6 height 6
checkbox input "true"
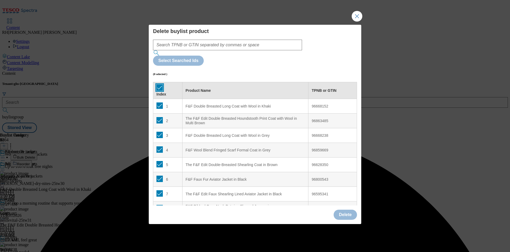
checkbox input "true"
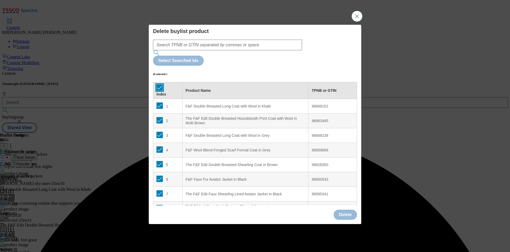
checkbox input "true"
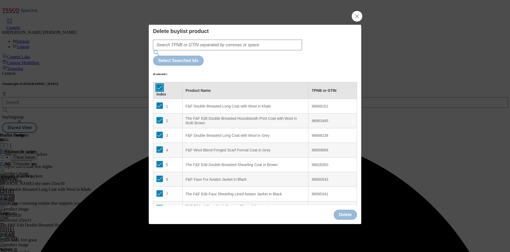
checkbox input "true"
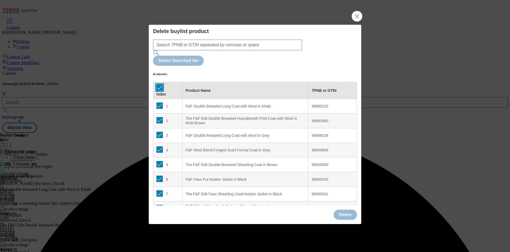
checkbox input "true"
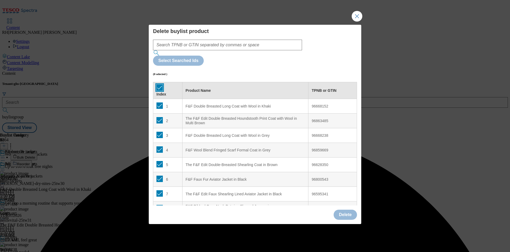
checkbox input "true"
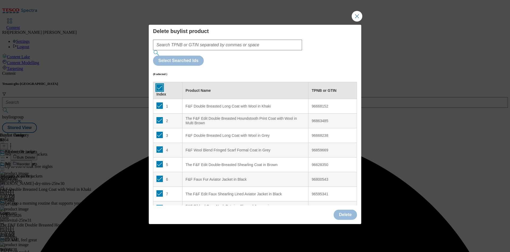
checkbox input "true"
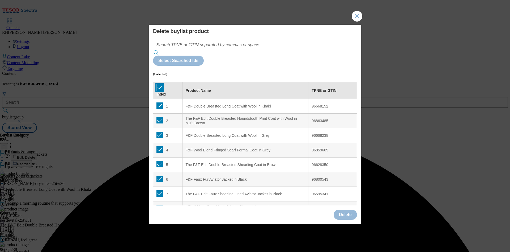
checkbox input "true"
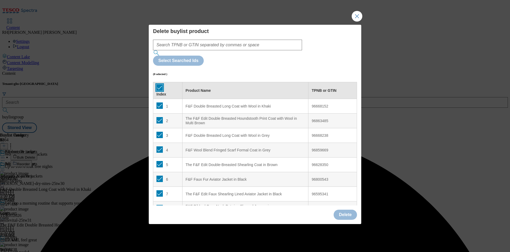
checkbox input "true"
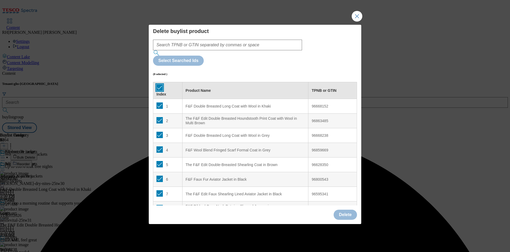
checkbox input "true"
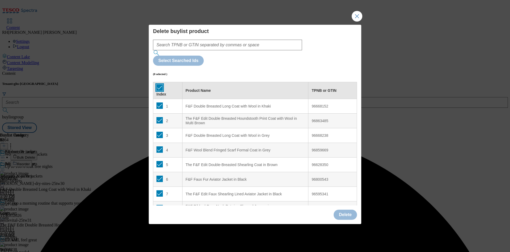
checkbox input "true"
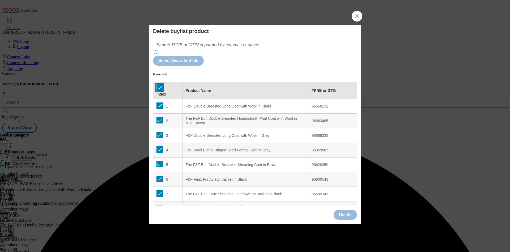
checkbox input "true"
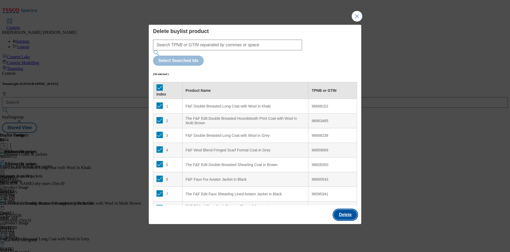
click at [343, 209] on button "Delete" at bounding box center [345, 214] width 23 height 10
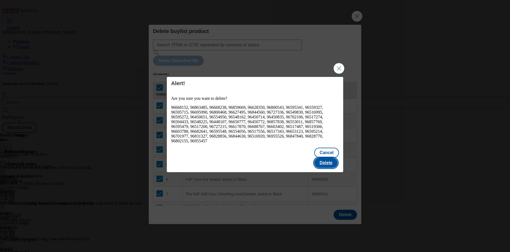
click at [329, 158] on button "Delete" at bounding box center [325, 163] width 23 height 10
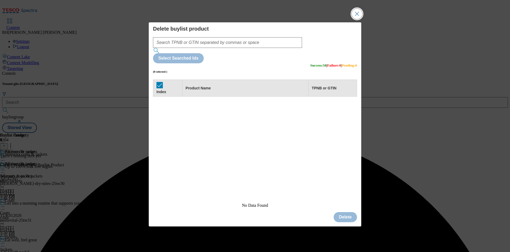
click at [357, 19] on button "Close Modal" at bounding box center [357, 14] width 11 height 11
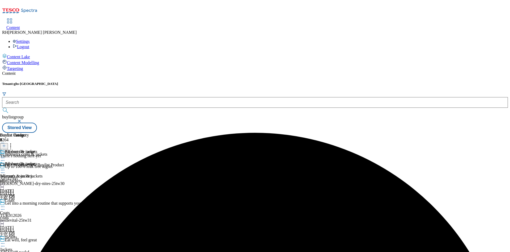
click at [6, 144] on icon at bounding box center [4, 146] width 4 height 4
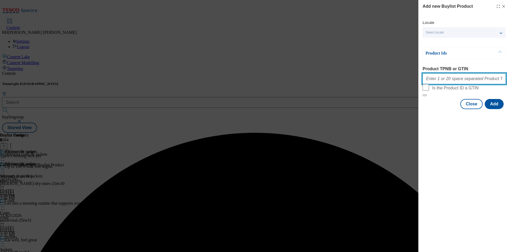
click at [472, 78] on input "Product TPNB or GTIN" at bounding box center [464, 78] width 83 height 11
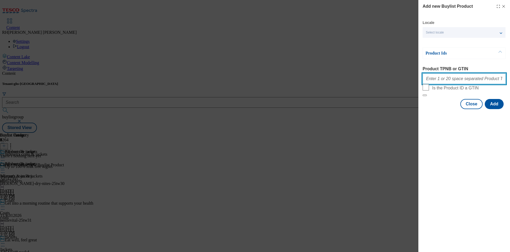
paste input "96668152 96668238 96859669 96628350 96800543 96595341 96602121 96595715 9669599…"
type input "96668152 96668238 96859669 96628350 96800543 96595341 96602121 96595715 9669599…"
click at [499, 109] on button "Add" at bounding box center [494, 104] width 19 height 10
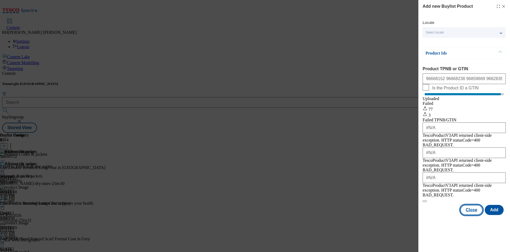
click at [474, 205] on button "Close" at bounding box center [471, 210] width 22 height 10
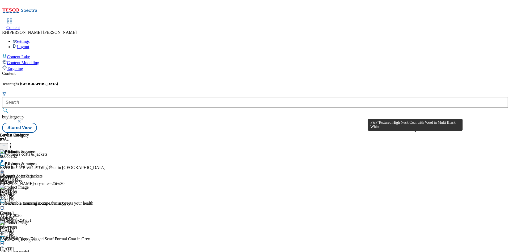
scroll to position [518, 0]
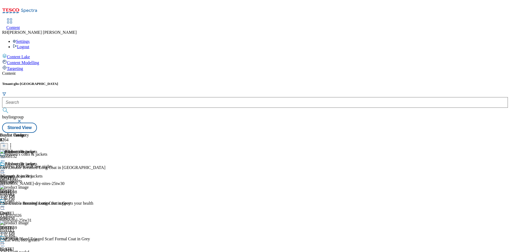
click at [13, 142] on icon at bounding box center [10, 144] width 5 height 5
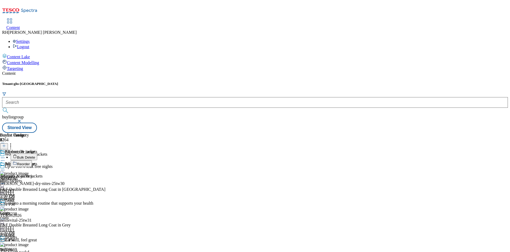
click at [30, 162] on span "Reorder" at bounding box center [23, 164] width 13 height 4
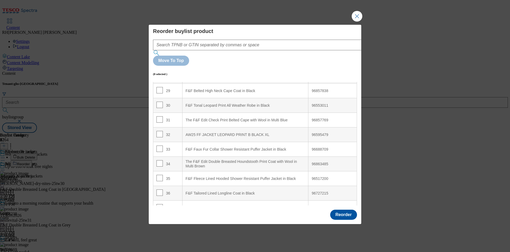
scroll to position [438, 0]
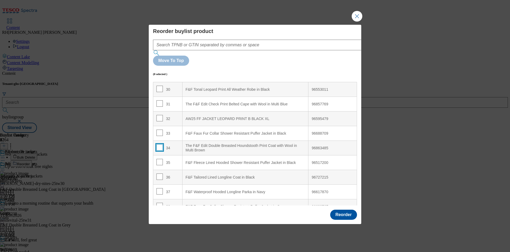
click at [159, 144] on input "Modal" at bounding box center [160, 147] width 6 height 6
checkbox input "true"
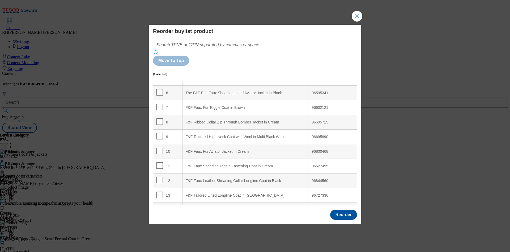
scroll to position [0, 0]
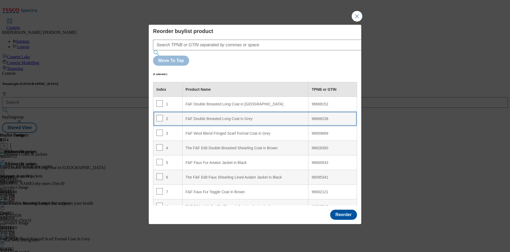
click at [244, 116] on div "F&F Double Breasted Long Coat in Grey" at bounding box center [246, 118] width 120 height 5
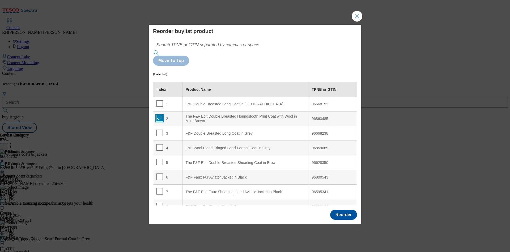
click at [161, 115] on input "Modal" at bounding box center [160, 118] width 6 height 6
checkbox input "false"
click at [345, 209] on button "Reorder" at bounding box center [343, 214] width 27 height 10
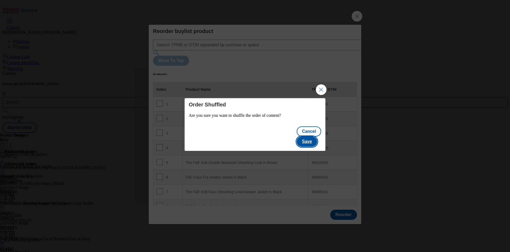
click at [317, 138] on button "Save" at bounding box center [307, 141] width 20 height 10
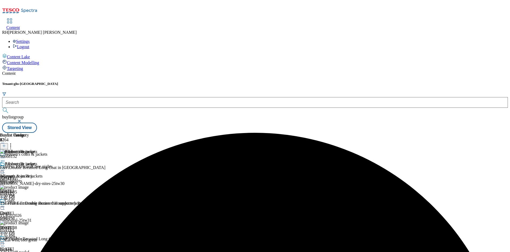
click at [5, 167] on icon at bounding box center [2, 169] width 5 height 5
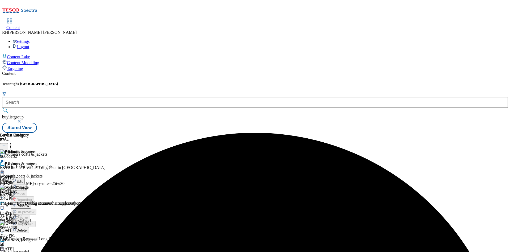
click at [25, 178] on button "Edit" at bounding box center [18, 181] width 14 height 6
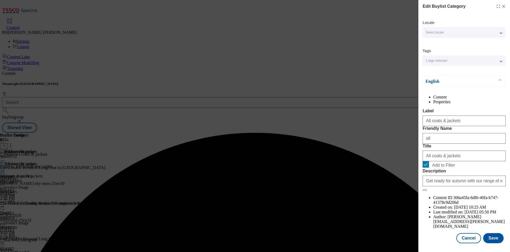
scroll to position [16, 0]
click at [490, 233] on button "Save" at bounding box center [493, 238] width 20 height 10
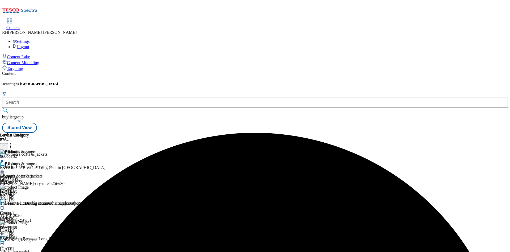
click at [5, 167] on icon at bounding box center [2, 169] width 5 height 5
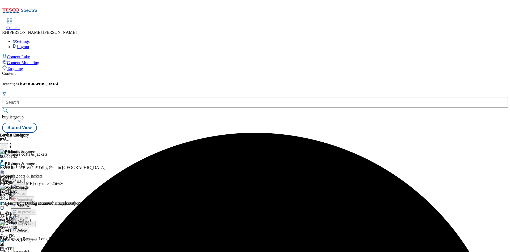
click at [29, 204] on span "Preview" at bounding box center [22, 206] width 12 height 4
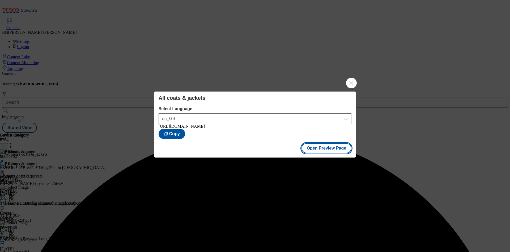
click at [331, 149] on button "Open Preview Page" at bounding box center [327, 148] width 50 height 10
click at [352, 80] on button "Close Modal" at bounding box center [351, 83] width 11 height 11
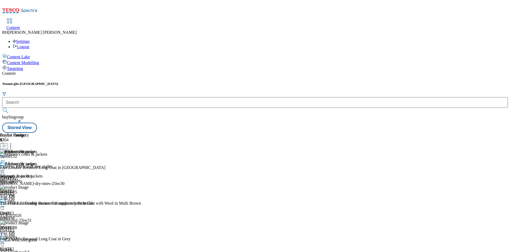
click at [5, 167] on icon at bounding box center [2, 169] width 5 height 5
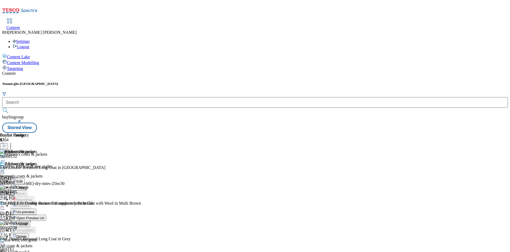
click at [28, 222] on span "Publish" at bounding box center [22, 224] width 12 height 4
